Goal: Transaction & Acquisition: Register for event/course

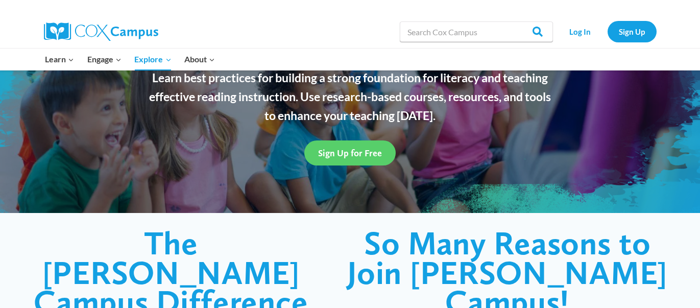
scroll to position [97, 0]
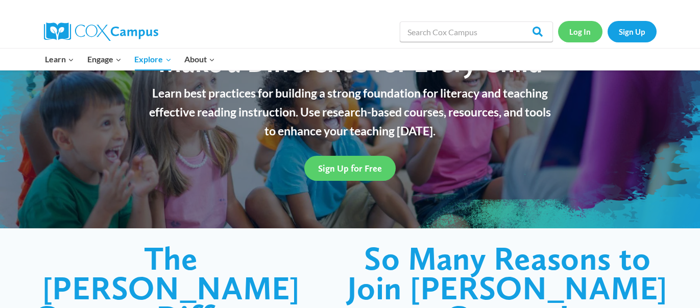
click at [585, 36] on link "Log In" at bounding box center [580, 31] width 44 height 21
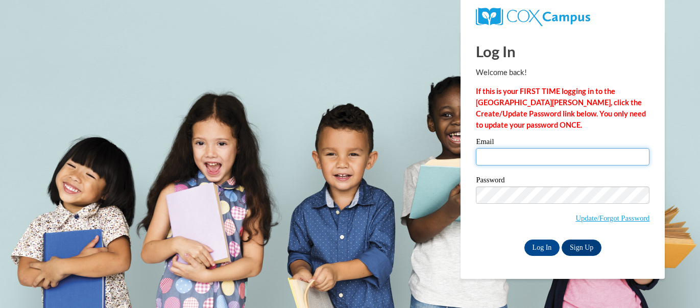
click at [532, 160] on input "Email" at bounding box center [563, 156] width 174 height 17
type input "asaucier@pcu.k12.ms.us"
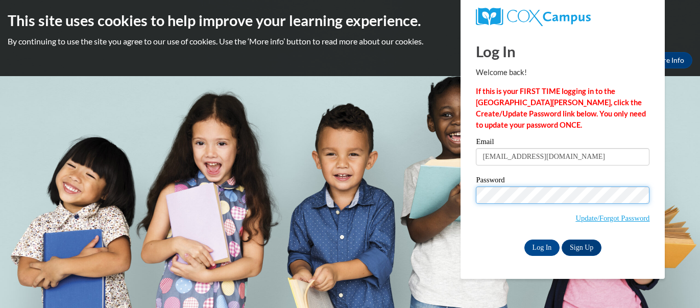
click at [524, 239] on input "Log In" at bounding box center [542, 247] width 36 height 16
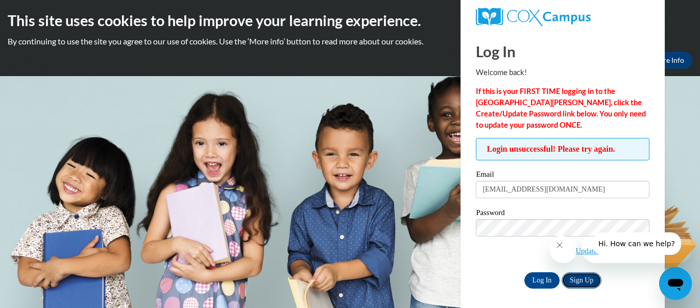
click at [575, 281] on link "Sign Up" at bounding box center [581, 280] width 40 height 16
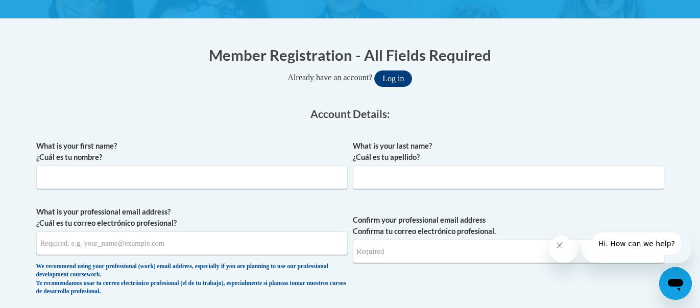
scroll to position [174, 0]
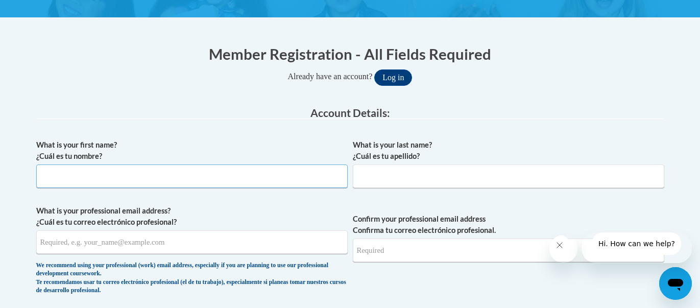
click at [140, 173] on input "What is your first name? ¿Cuál es tu nombre?" at bounding box center [191, 175] width 311 height 23
type input "[PERSON_NAME]"
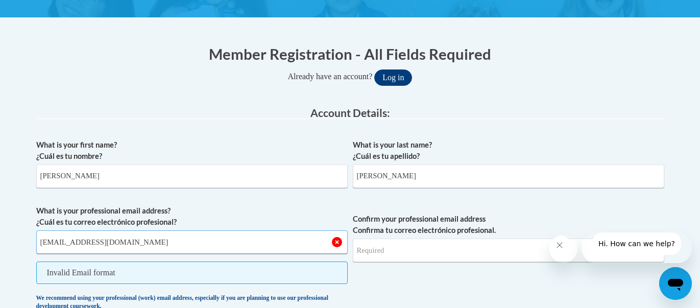
type input "[EMAIL_ADDRESS][DOMAIN_NAME]"
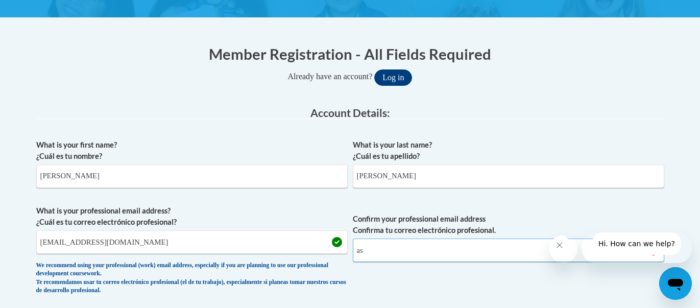
type input "a"
click at [397, 76] on button "Log in" at bounding box center [393, 77] width 38 height 16
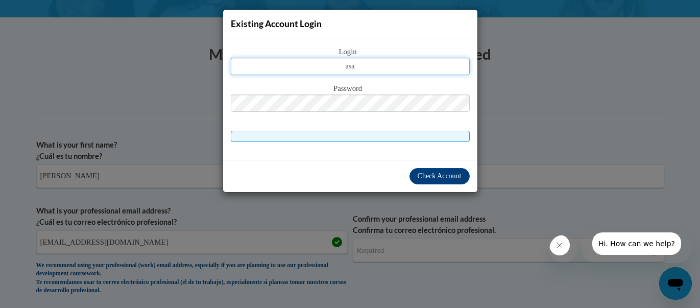
type input "[EMAIL_ADDRESS][DOMAIN_NAME]"
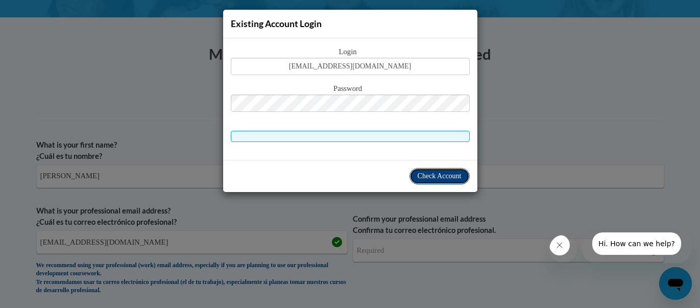
click at [434, 178] on span "Check Account" at bounding box center [440, 176] width 44 height 8
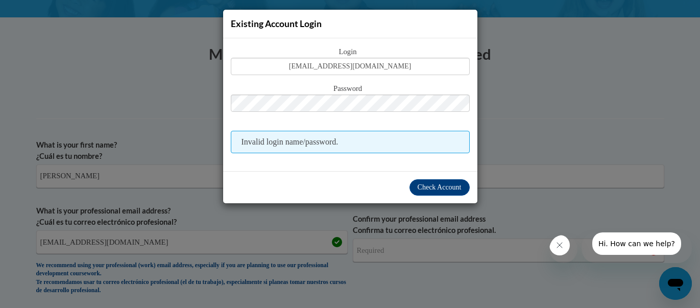
click at [255, 249] on div "Existing Account Login Login [EMAIL_ADDRESS][DOMAIN_NAME] Password Invalid logi…" at bounding box center [350, 154] width 700 height 308
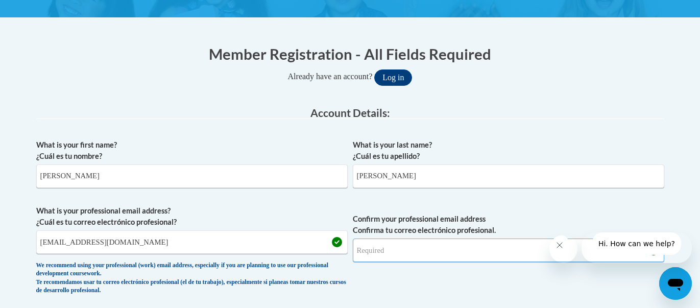
click at [376, 255] on input "Confirm your professional email address Confirma tu correo electrónico profesio…" at bounding box center [508, 249] width 311 height 23
type input "[EMAIL_ADDRESS][DOMAIN_NAME]"
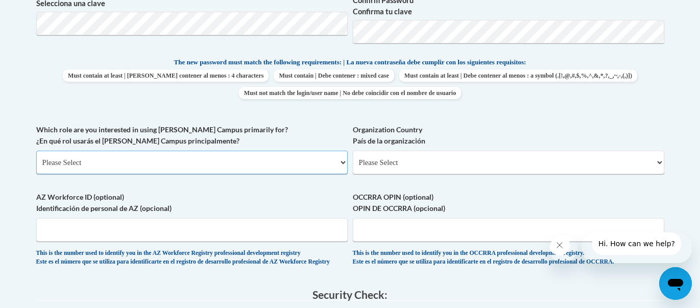
scroll to position [502, 0]
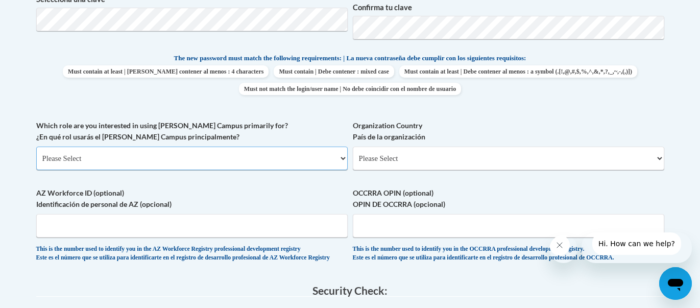
click at [283, 170] on select "Please Select College/University | Colegio/Universidad Community/Nonprofit Part…" at bounding box center [191, 157] width 311 height 23
select select "fbf2d438-af2f-41f8-98f1-81c410e29de3"
click at [36, 170] on select "Please Select College/University | Colegio/Universidad Community/Nonprofit Part…" at bounding box center [191, 157] width 311 height 23
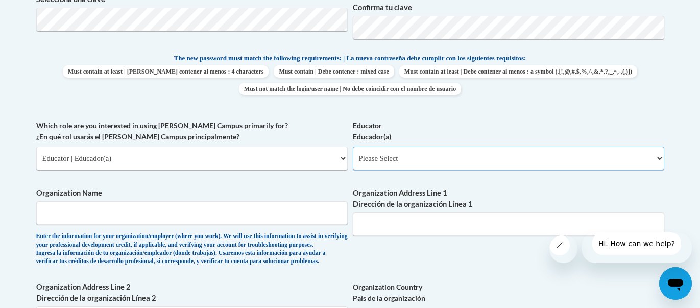
click at [416, 170] on select "Please Select Early Learning/Daycare Teacher/Family Home Care Provider | Maestr…" at bounding box center [508, 157] width 311 height 23
click at [353, 170] on select "Please Select Early Learning/Daycare Teacher/Family Home Care Provider | Maestr…" at bounding box center [508, 157] width 311 height 23
click at [394, 170] on select "Please Select Early Learning/Daycare Teacher/Family Home Care Provider | Maestr…" at bounding box center [508, 157] width 311 height 23
select select "5455f13f-8aeb-4200-a53b-f3dbe28286cf"
click at [353, 170] on select "Please Select Early Learning/Daycare Teacher/Family Home Care Provider | Maestr…" at bounding box center [508, 157] width 311 height 23
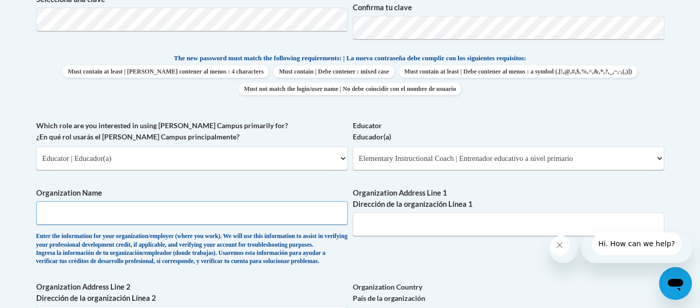
click at [185, 225] on input "Organization Name" at bounding box center [191, 212] width 311 height 23
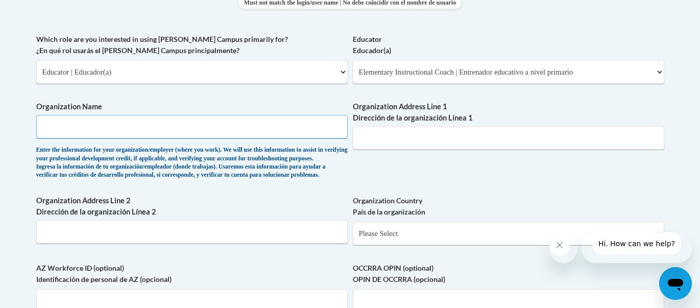
scroll to position [589, 0]
click at [232, 138] on input "Organization Name" at bounding box center [191, 125] width 311 height 23
type input "MDE"
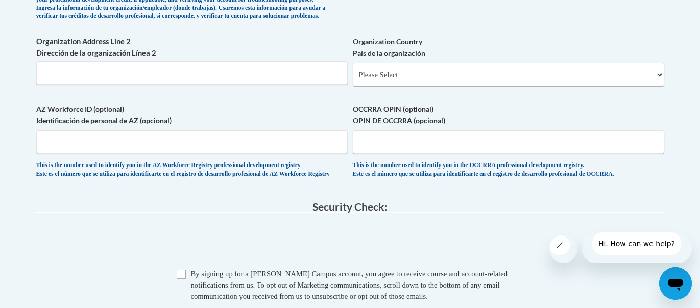
scroll to position [751, 0]
